Goal: Unclear: Browse casually

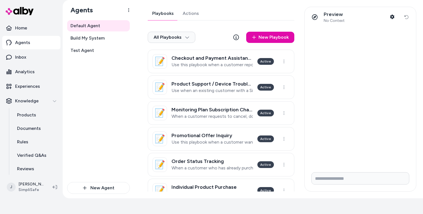
scroll to position [41, 0]
